Goal: Task Accomplishment & Management: Complete application form

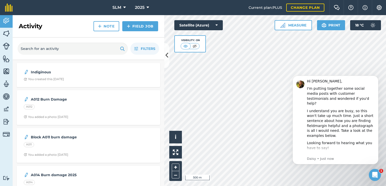
click at [206, 26] on div "Hello i © 2025 TomTom, Microsoft 500 m + – Satellite (Azure) Visibility: On Mea…" at bounding box center [275, 100] width 222 height 171
click at [6, 33] on img at bounding box center [6, 34] width 7 height 8
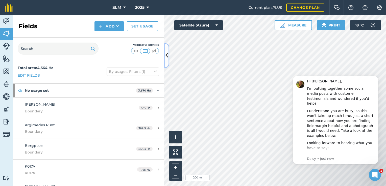
click at [166, 58] on icon at bounding box center [166, 55] width 3 height 9
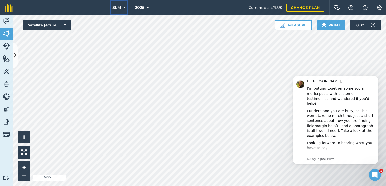
click at [125, 7] on button "SLM" at bounding box center [118, 7] width 17 height 15
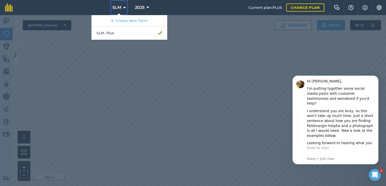
click at [125, 7] on icon at bounding box center [124, 8] width 3 height 6
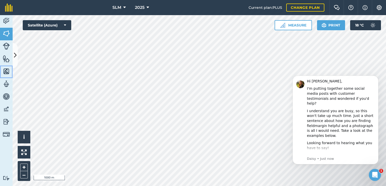
click at [8, 70] on img at bounding box center [6, 72] width 7 height 8
click at [7, 33] on img at bounding box center [6, 34] width 7 height 8
click at [14, 53] on icon at bounding box center [15, 55] width 3 height 9
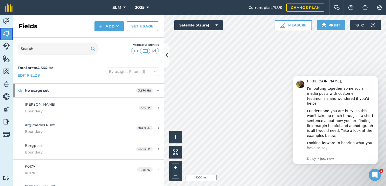
click at [6, 36] on img at bounding box center [6, 34] width 7 height 8
click at [5, 33] on img at bounding box center [6, 34] width 7 height 8
click at [9, 73] on img at bounding box center [6, 72] width 7 height 8
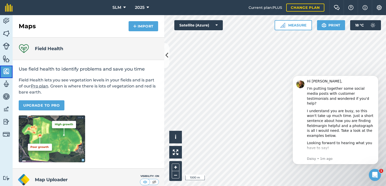
scroll to position [46, 0]
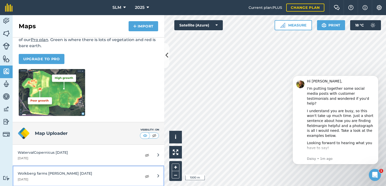
click at [96, 175] on div "Wolkberg farms [PERSON_NAME] [DATE]" at bounding box center [77, 174] width 119 height 6
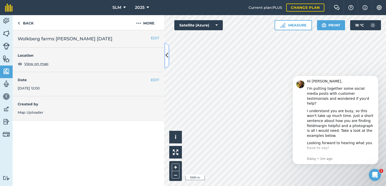
click at [168, 60] on icon at bounding box center [166, 55] width 3 height 9
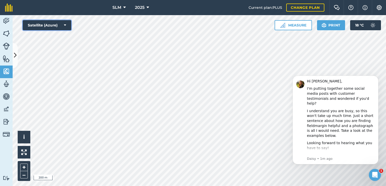
click at [65, 26] on icon at bounding box center [65, 25] width 2 height 5
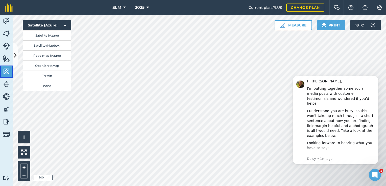
click at [6, 71] on img at bounding box center [6, 72] width 7 height 8
click at [15, 57] on icon at bounding box center [15, 55] width 3 height 9
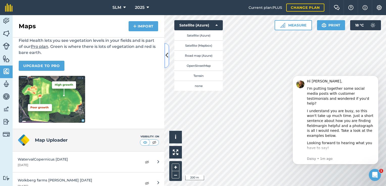
scroll to position [46, 0]
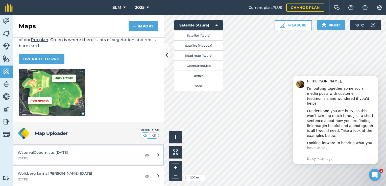
click at [157, 154] on icon at bounding box center [158, 155] width 2 height 6
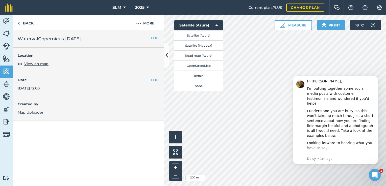
click at [87, 39] on h2 "WatervalCopernicus [DATE]" at bounding box center [88, 38] width 141 height 7
click at [7, 69] on img at bounding box center [6, 72] width 7 height 8
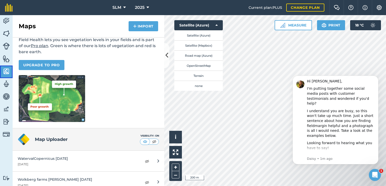
scroll to position [46, 0]
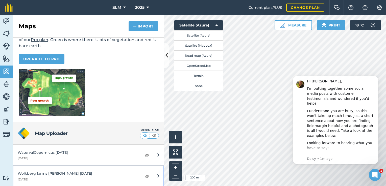
click at [157, 176] on icon at bounding box center [158, 176] width 2 height 6
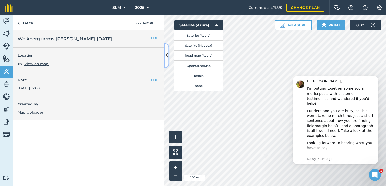
click at [167, 59] on icon at bounding box center [166, 55] width 3 height 9
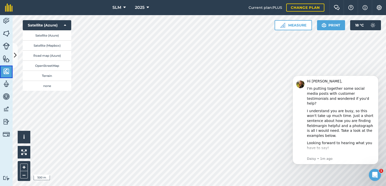
click at [3, 73] on img at bounding box center [6, 72] width 7 height 8
click at [7, 71] on img at bounding box center [6, 72] width 7 height 8
click at [8, 32] on img at bounding box center [6, 34] width 7 height 8
click at [8, 74] on img at bounding box center [6, 72] width 7 height 8
click at [16, 52] on icon at bounding box center [15, 55] width 3 height 9
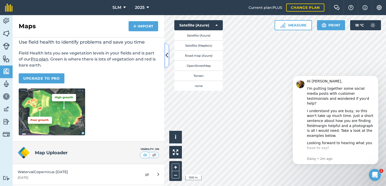
scroll to position [46, 0]
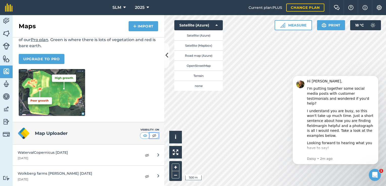
click at [151, 136] on img at bounding box center [154, 135] width 6 height 5
click at [151, 135] on img at bounding box center [154, 135] width 6 height 5
click at [143, 136] on img at bounding box center [145, 135] width 6 height 5
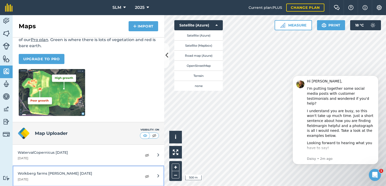
click at [157, 177] on icon at bounding box center [158, 176] width 2 height 6
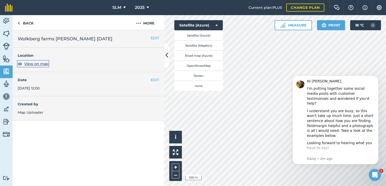
click at [40, 62] on span "View on map" at bounding box center [36, 64] width 24 height 6
click at [168, 53] on icon at bounding box center [166, 55] width 3 height 9
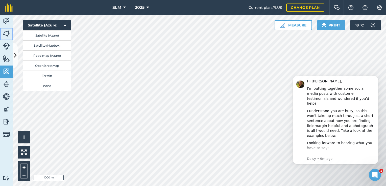
click at [8, 34] on img at bounding box center [6, 34] width 7 height 8
click at [15, 55] on icon at bounding box center [15, 55] width 3 height 9
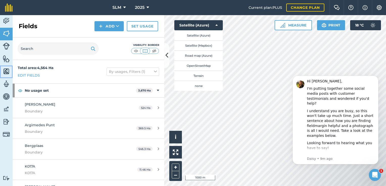
click at [7, 72] on img at bounding box center [6, 72] width 7 height 8
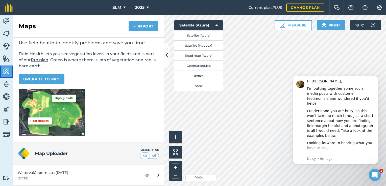
scroll to position [46, 0]
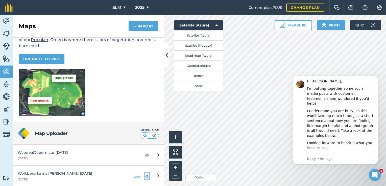
click at [145, 175] on img at bounding box center [147, 176] width 5 height 6
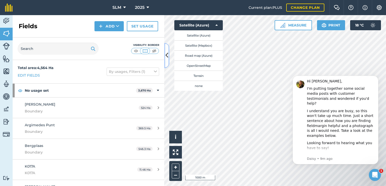
click at [167, 58] on icon at bounding box center [166, 55] width 3 height 9
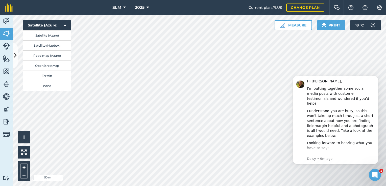
click at [110, 186] on html "SLM 2025 Current plan : PLUS Change plan Farm Chat Help Info Settings SLM - 202…" at bounding box center [193, 93] width 386 height 186
click at [8, 34] on img at bounding box center [6, 34] width 7 height 8
click at [4, 35] on img at bounding box center [6, 34] width 7 height 8
click at [15, 55] on icon at bounding box center [15, 55] width 3 height 9
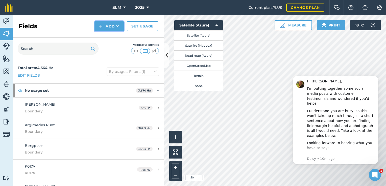
click at [120, 27] on button "Add" at bounding box center [108, 26] width 29 height 10
click at [117, 36] on link "Draw" at bounding box center [109, 37] width 28 height 11
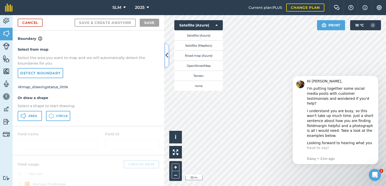
click at [165, 51] on button at bounding box center [166, 55] width 5 height 25
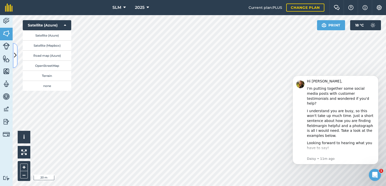
drag, startPoint x: 15, startPoint y: 51, endPoint x: 17, endPoint y: 58, distance: 6.9
click at [15, 52] on icon at bounding box center [15, 55] width 3 height 9
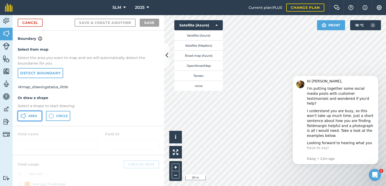
click at [31, 117] on span "Area" at bounding box center [32, 116] width 9 height 4
click at [166, 54] on icon at bounding box center [166, 55] width 3 height 9
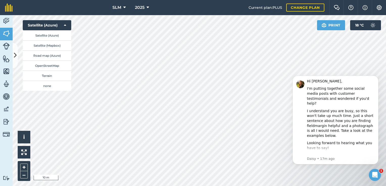
click at [131, 186] on html "SLM 2025 Current plan : PLUS Change plan Farm Chat Help Info Settings SLM - 202…" at bounding box center [193, 93] width 386 height 186
click at [13, 56] on button at bounding box center [15, 55] width 5 height 25
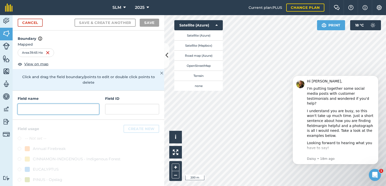
click at [40, 110] on input "text" at bounding box center [58, 109] width 81 height 11
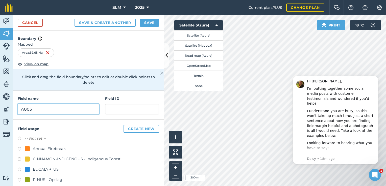
type input "A003"
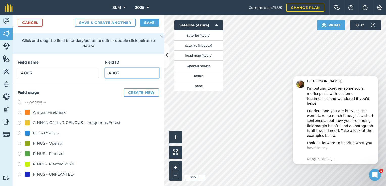
scroll to position [36, 0]
type input "A003"
click at [20, 154] on label at bounding box center [21, 154] width 7 height 5
radio input "true"
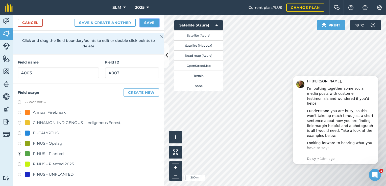
click at [147, 25] on button "Save" at bounding box center [149, 23] width 19 height 8
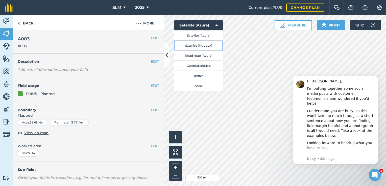
click at [197, 44] on button "Satellite (Mapbox)" at bounding box center [198, 45] width 48 height 10
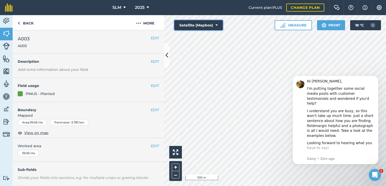
click at [216, 26] on icon at bounding box center [216, 25] width 2 height 5
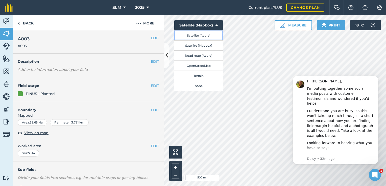
click at [205, 36] on button "Satellite (Azure)" at bounding box center [198, 35] width 48 height 10
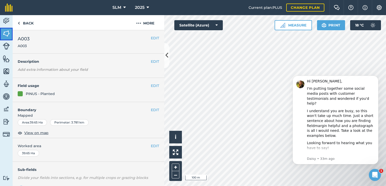
click at [9, 33] on img at bounding box center [6, 34] width 7 height 8
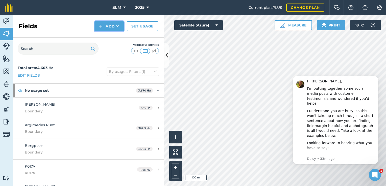
click at [111, 31] on button "Add" at bounding box center [108, 26] width 29 height 10
click at [110, 38] on link "Draw" at bounding box center [109, 37] width 28 height 11
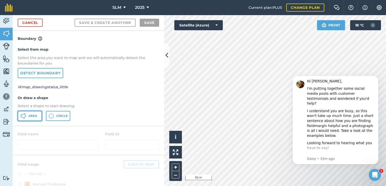
click at [30, 117] on span "Area" at bounding box center [32, 116] width 9 height 4
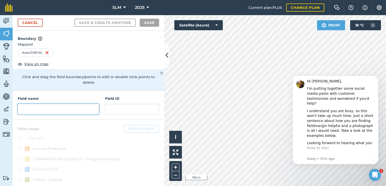
click at [33, 107] on input "text" at bounding box center [58, 109] width 81 height 11
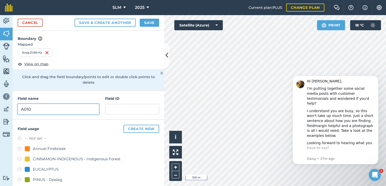
type input "A010"
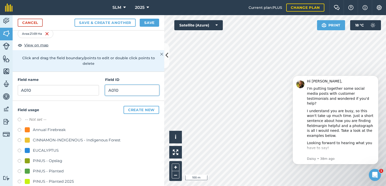
scroll to position [36, 0]
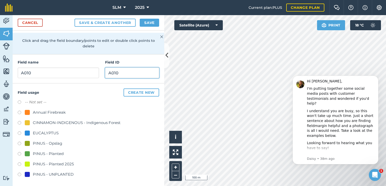
type input "A010"
click at [19, 154] on label at bounding box center [21, 154] width 7 height 5
radio input "true"
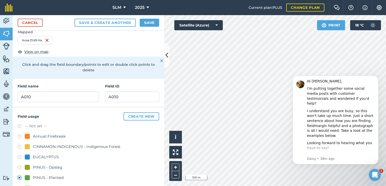
scroll to position [0, 0]
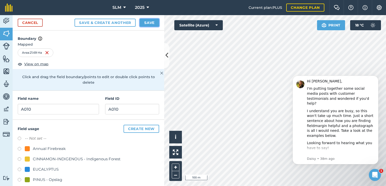
click at [150, 22] on button "Save" at bounding box center [149, 23] width 19 height 8
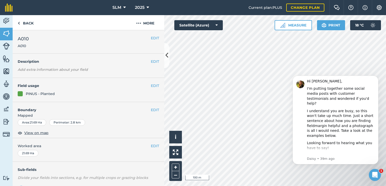
click at [159, 65] on div "Activity Fields Livestock Features Maps Team Vehicles Data Reporting Billing Tu…" at bounding box center [193, 100] width 386 height 171
click at [11, 36] on link "Fields" at bounding box center [6, 34] width 13 height 13
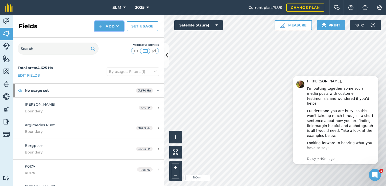
click at [116, 24] on icon at bounding box center [117, 26] width 3 height 5
click at [111, 36] on link "Draw" at bounding box center [109, 37] width 28 height 11
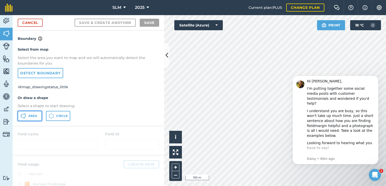
click at [31, 115] on span "Area" at bounding box center [32, 116] width 9 height 4
drag, startPoint x: 286, startPoint y: 120, endPoint x: 272, endPoint y: 121, distance: 13.7
click html "Hi [PERSON_NAME], I'm putting together some social media posts with customer te…"
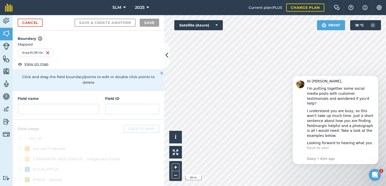
drag, startPoint x: 286, startPoint y: 86, endPoint x: 264, endPoint y: 159, distance: 77.0
click html "Hi [PERSON_NAME], I'm putting together some social media posts with customer te…"
click at [60, 107] on input "text" at bounding box center [58, 109] width 81 height 11
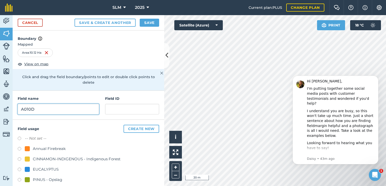
type input "A010D"
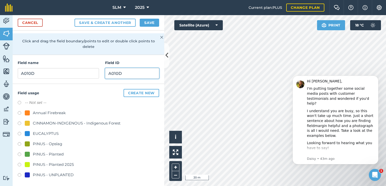
scroll to position [36, 0]
type input "A010D"
click at [19, 154] on label at bounding box center [21, 154] width 7 height 5
radio input "true"
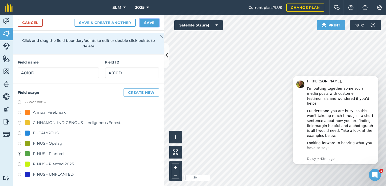
click at [149, 24] on button "Save" at bounding box center [149, 23] width 19 height 8
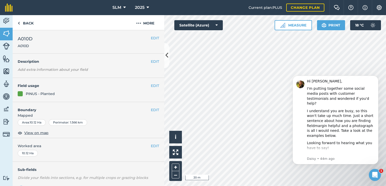
click at [150, 79] on div "Activity Fields Livestock Features Maps Team Vehicles Data Reporting Billing Tu…" at bounding box center [193, 100] width 386 height 171
click at [8, 36] on img at bounding box center [6, 34] width 7 height 8
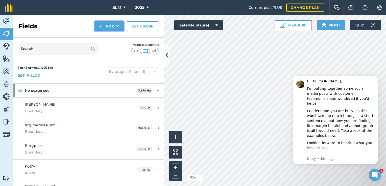
click at [117, 26] on icon at bounding box center [117, 26] width 3 height 5
click at [115, 38] on link "Draw" at bounding box center [109, 37] width 28 height 11
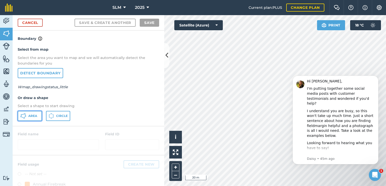
drag, startPoint x: 35, startPoint y: 117, endPoint x: 41, endPoint y: 113, distance: 7.8
click at [35, 117] on span "Area" at bounding box center [32, 116] width 9 height 4
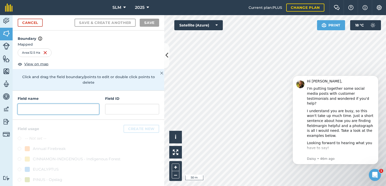
click at [66, 108] on input "text" at bounding box center [58, 109] width 81 height 11
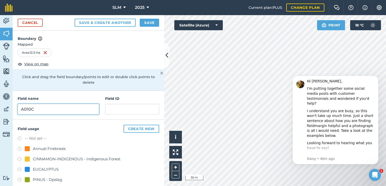
type input "A010C"
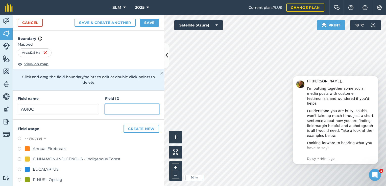
click at [108, 110] on input "text" at bounding box center [132, 109] width 54 height 11
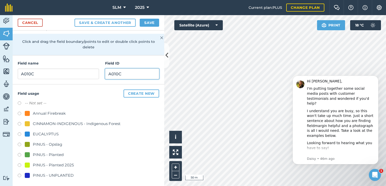
scroll to position [36, 0]
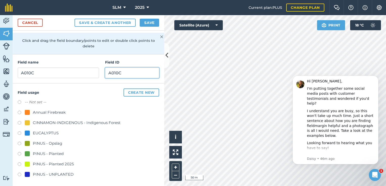
type input "A010C"
click at [20, 174] on label at bounding box center [21, 175] width 7 height 5
radio input "true"
click at [156, 22] on button "Save" at bounding box center [149, 23] width 19 height 8
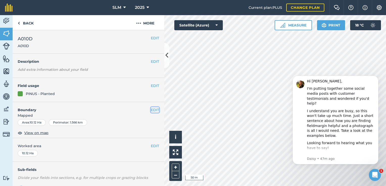
click at [151, 112] on button "EDIT" at bounding box center [155, 110] width 8 height 6
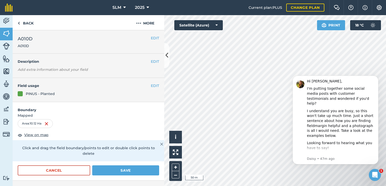
drag, startPoint x: 291, startPoint y: 71, endPoint x: 259, endPoint y: 61, distance: 33.9
click html "Hi [PERSON_NAME], I'm putting together some social media posts with customer te…"
drag, startPoint x: 291, startPoint y: 70, endPoint x: 259, endPoint y: 62, distance: 32.8
click html "Hi [PERSON_NAME], I'm putting together some social media posts with customer te…"
drag, startPoint x: 292, startPoint y: 72, endPoint x: 281, endPoint y: 69, distance: 11.6
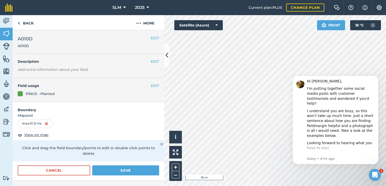
click html "Hi [PERSON_NAME], I'm putting together some social media posts with customer te…"
drag, startPoint x: 291, startPoint y: 73, endPoint x: 223, endPoint y: 56, distance: 70.4
click html "Hi [PERSON_NAME], I'm putting together some social media posts with customer te…"
drag, startPoint x: 291, startPoint y: 72, endPoint x: 266, endPoint y: 68, distance: 25.7
click html "Hi [PERSON_NAME], I'm putting together some social media posts with customer te…"
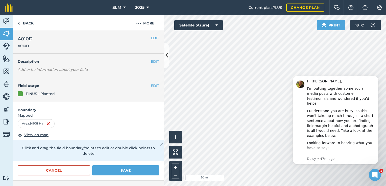
drag, startPoint x: 291, startPoint y: 74, endPoint x: 267, endPoint y: 63, distance: 26.7
click html "Hi [PERSON_NAME], I'm putting together some social media posts with customer te…"
drag, startPoint x: 292, startPoint y: 72, endPoint x: 267, endPoint y: 63, distance: 26.6
click html "Hi [PERSON_NAME], I'm putting together some social media posts with customer te…"
drag, startPoint x: 292, startPoint y: 73, endPoint x: 233, endPoint y: 60, distance: 60.9
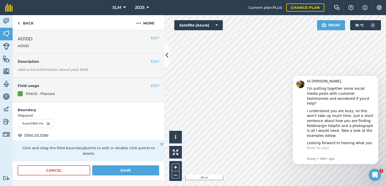
click html "Hi [PERSON_NAME], I'm putting together some social media posts with customer te…"
drag, startPoint x: 307, startPoint y: 72, endPoint x: 299, endPoint y: 71, distance: 7.9
click html "Hi [PERSON_NAME], I'm putting together some social media posts with customer te…"
click at [137, 169] on button "Save" at bounding box center [125, 171] width 67 height 10
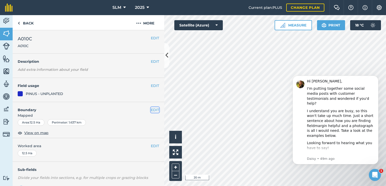
click at [151, 111] on button "EDIT" at bounding box center [155, 110] width 8 height 6
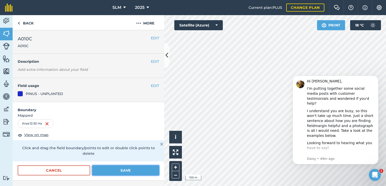
click at [119, 171] on button "Save" at bounding box center [125, 171] width 67 height 10
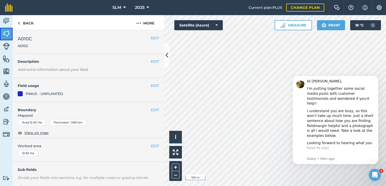
drag, startPoint x: 7, startPoint y: 36, endPoint x: 11, endPoint y: 35, distance: 4.2
click at [7, 36] on img at bounding box center [6, 34] width 7 height 8
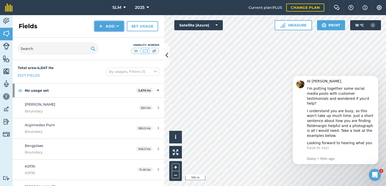
click at [109, 27] on button "Add" at bounding box center [108, 26] width 29 height 10
click at [111, 37] on link "Draw" at bounding box center [109, 37] width 28 height 11
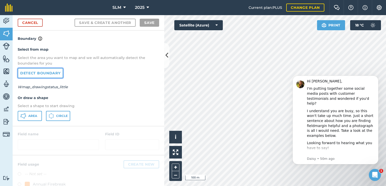
click at [49, 72] on link "Detect boundary" at bounding box center [40, 73] width 45 height 10
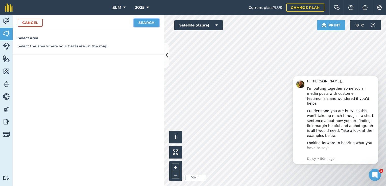
click at [151, 19] on button "Search" at bounding box center [146, 23] width 25 height 8
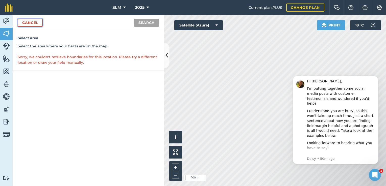
click at [39, 22] on link "Cancel" at bounding box center [30, 23] width 25 height 8
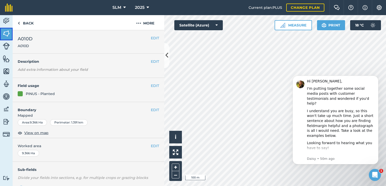
click at [9, 36] on img at bounding box center [6, 34] width 7 height 8
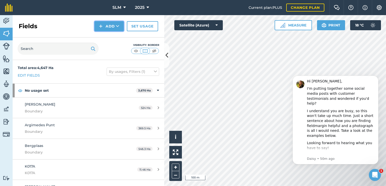
click at [112, 26] on button "Add" at bounding box center [108, 26] width 29 height 10
click at [112, 39] on link "Draw" at bounding box center [109, 37] width 28 height 11
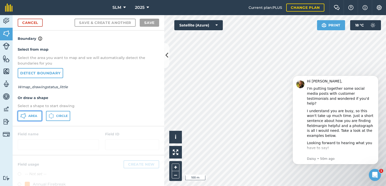
drag, startPoint x: 33, startPoint y: 116, endPoint x: 40, endPoint y: 111, distance: 8.6
click at [33, 116] on span "Area" at bounding box center [32, 116] width 9 height 4
click html "Hi [PERSON_NAME], I'm putting together some social media posts with customer te…"
click at [271, 8] on div "SLM 2025 Current plan : PLUS Change plan Farm Chat Help Info Settings SLM - 202…" at bounding box center [193, 93] width 386 height 186
click at [291, 8] on div "SLM 2025 Current plan : PLUS Change plan Farm Chat Help Info Settings SLM - 202…" at bounding box center [193, 93] width 386 height 186
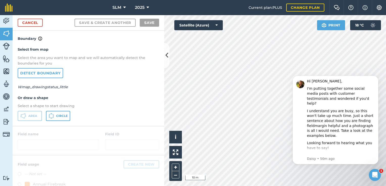
click at [293, 15] on div "SLM 2025 Current plan : PLUS Change plan Farm Chat Help Info Settings SLM - 202…" at bounding box center [193, 93] width 386 height 186
click at [191, 10] on div "SLM 2025 Current plan : PLUS Change plan Farm Chat Help Info Settings SLM - 202…" at bounding box center [193, 93] width 386 height 186
click at [225, 14] on div "SLM 2025 Current plan : PLUS Change plan Farm Chat Help Info Settings SLM - 202…" at bounding box center [193, 93] width 386 height 186
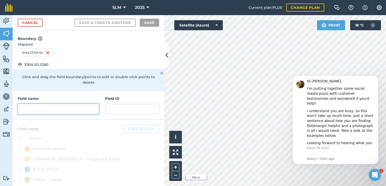
click at [81, 109] on input "text" at bounding box center [58, 109] width 81 height 11
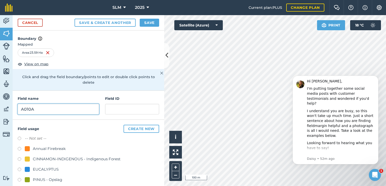
type input "A010A"
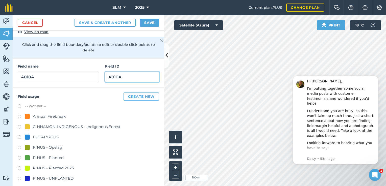
scroll to position [36, 0]
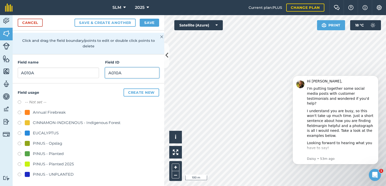
type input "A010A"
click at [19, 152] on label at bounding box center [21, 154] width 7 height 5
radio input "true"
click at [153, 22] on button "Save" at bounding box center [149, 23] width 19 height 8
